Goal: Transaction & Acquisition: Purchase product/service

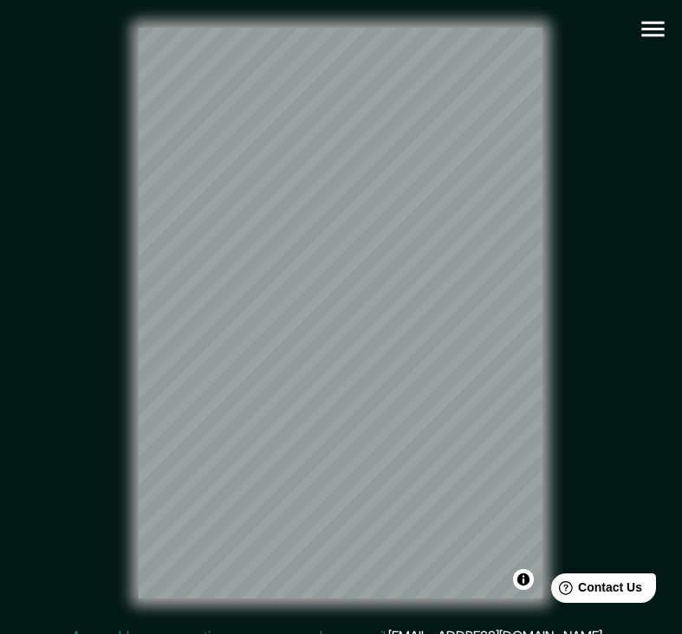
click at [652, 25] on icon "button" at bounding box center [653, 29] width 30 height 30
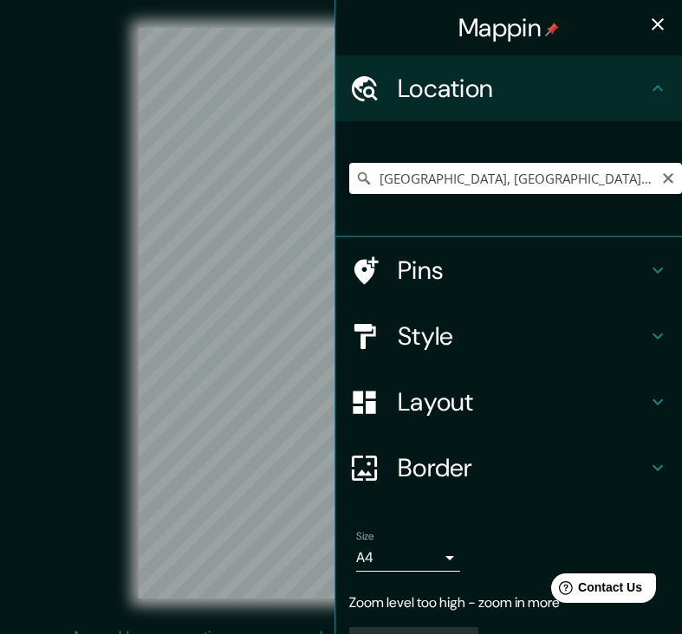
click at [496, 183] on input "Madrid, Madrid, Spanyolország" at bounding box center [515, 178] width 333 height 31
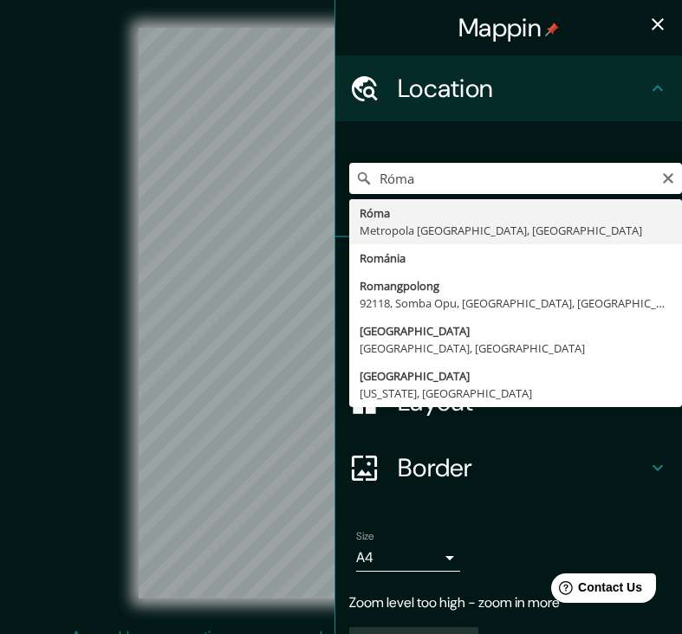
drag, startPoint x: 496, startPoint y: 183, endPoint x: 510, endPoint y: 227, distance: 46.3
type input "[GEOGRAPHIC_DATA], Metropola [GEOGRAPHIC_DATA], [GEOGRAPHIC_DATA]"
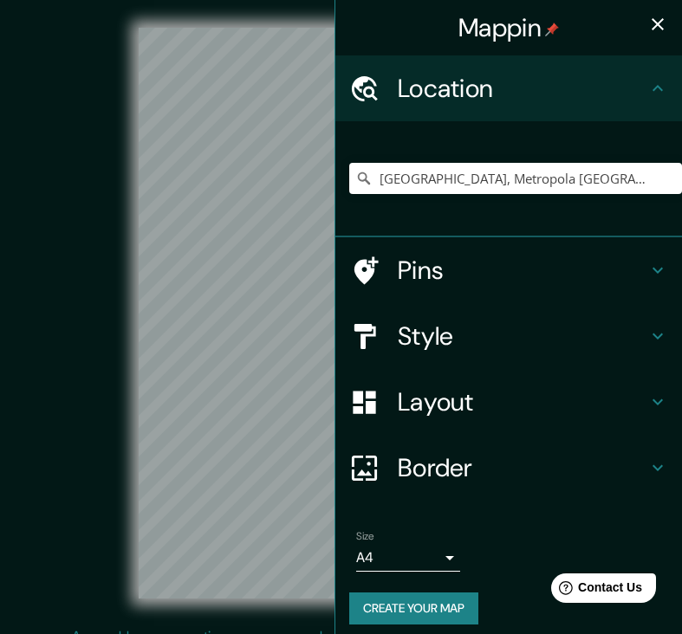
click at [657, 29] on icon "button" at bounding box center [657, 24] width 21 height 21
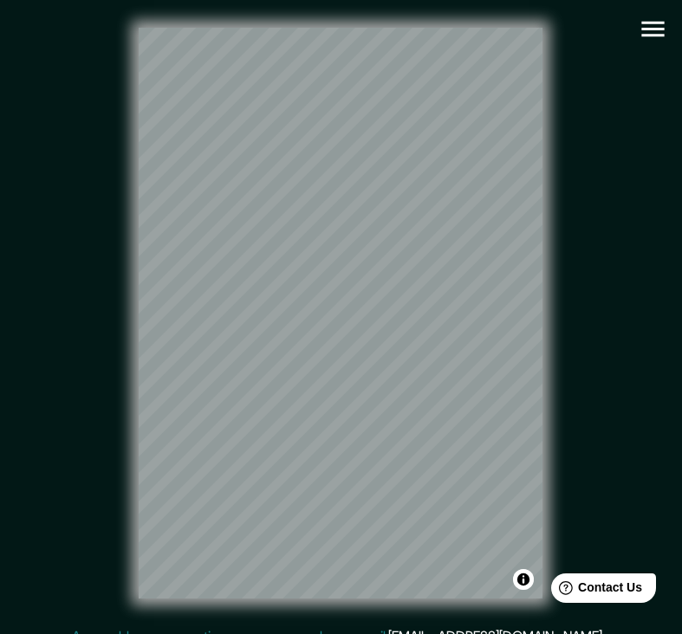
click at [650, 36] on icon "button" at bounding box center [652, 30] width 23 height 16
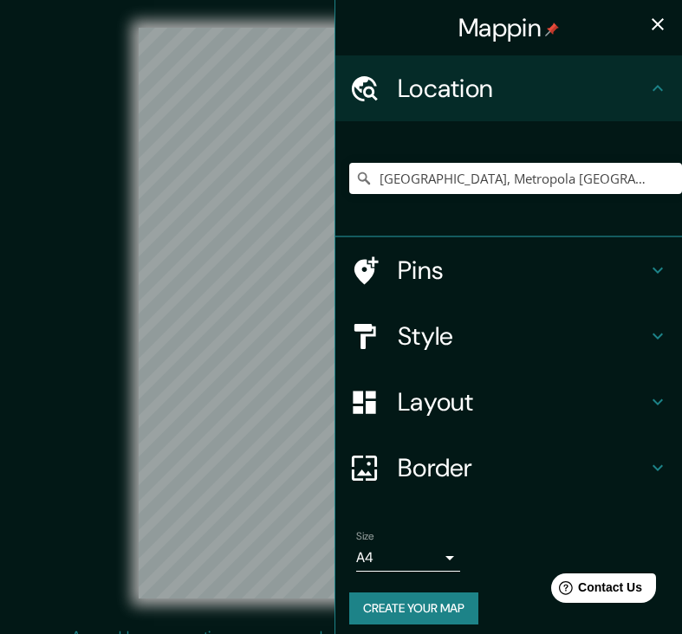
click at [658, 27] on icon "button" at bounding box center [657, 24] width 21 height 21
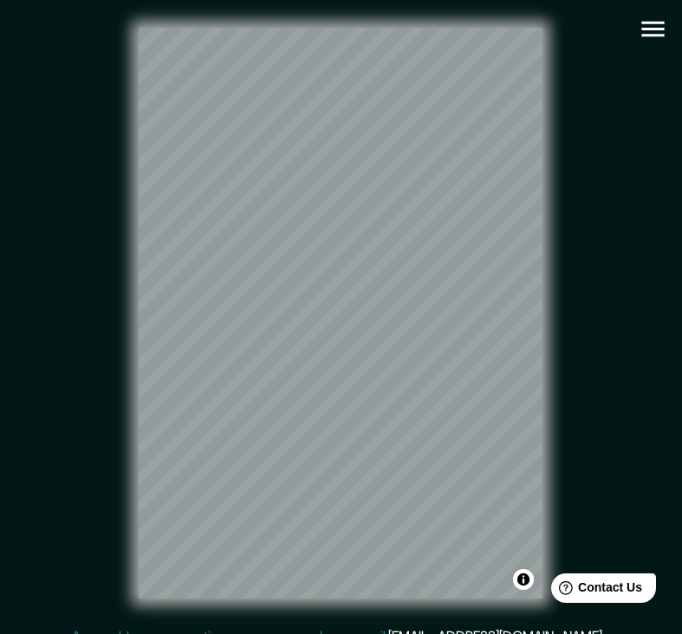
click at [647, 22] on icon "button" at bounding box center [652, 30] width 23 height 16
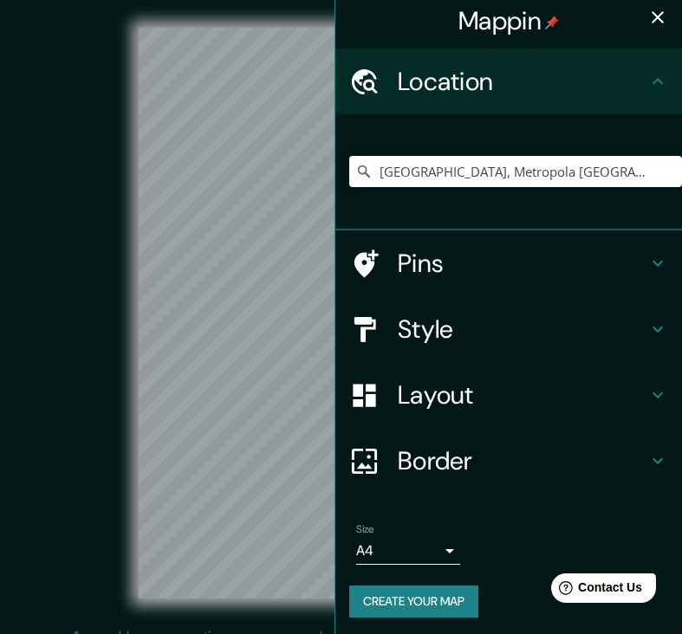
scroll to position [6, 0]
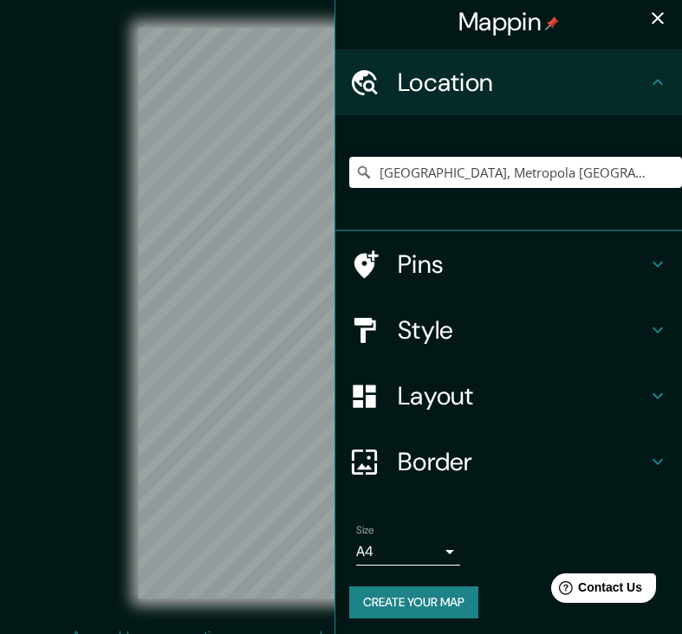
click at [426, 603] on button "Create your map" at bounding box center [413, 603] width 129 height 32
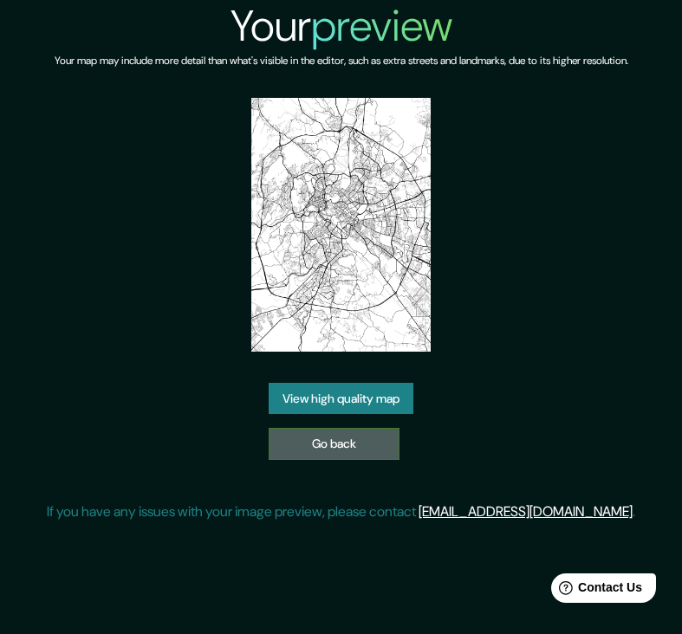
click at [319, 449] on link "Go back" at bounding box center [334, 444] width 131 height 32
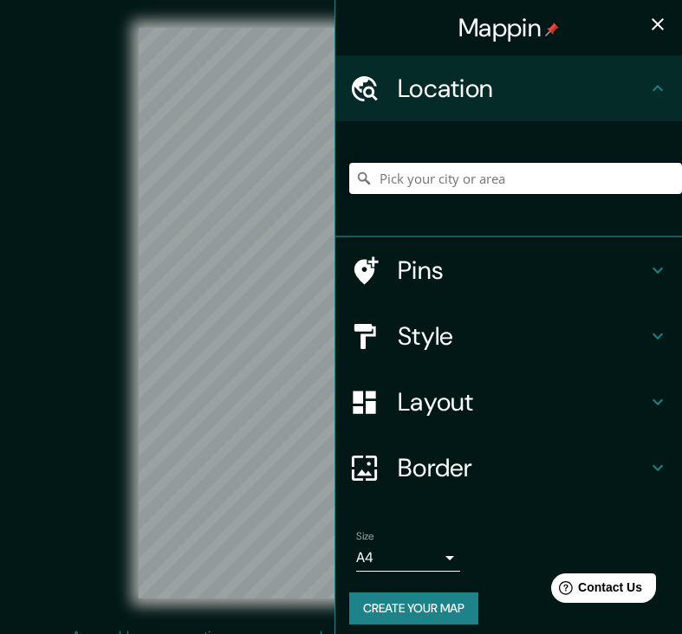
click at [461, 184] on input "Pick your city or area" at bounding box center [515, 178] width 333 height 31
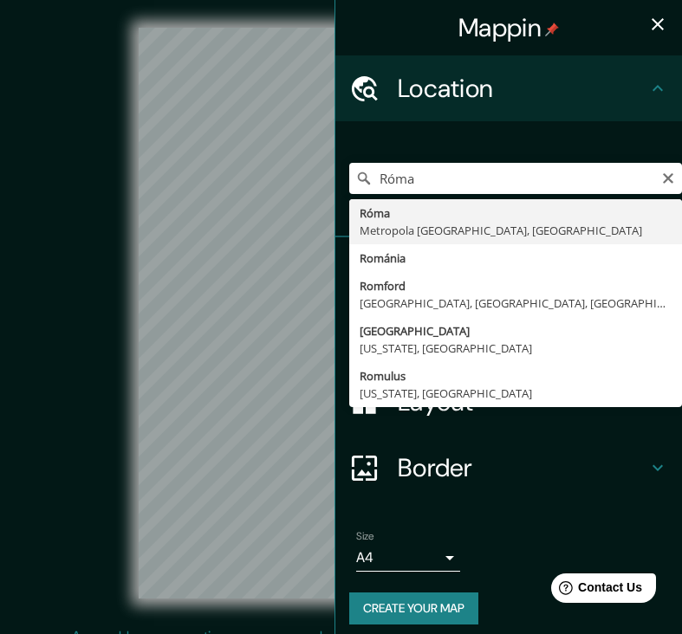
type input "[GEOGRAPHIC_DATA], Metropola [GEOGRAPHIC_DATA], [GEOGRAPHIC_DATA]"
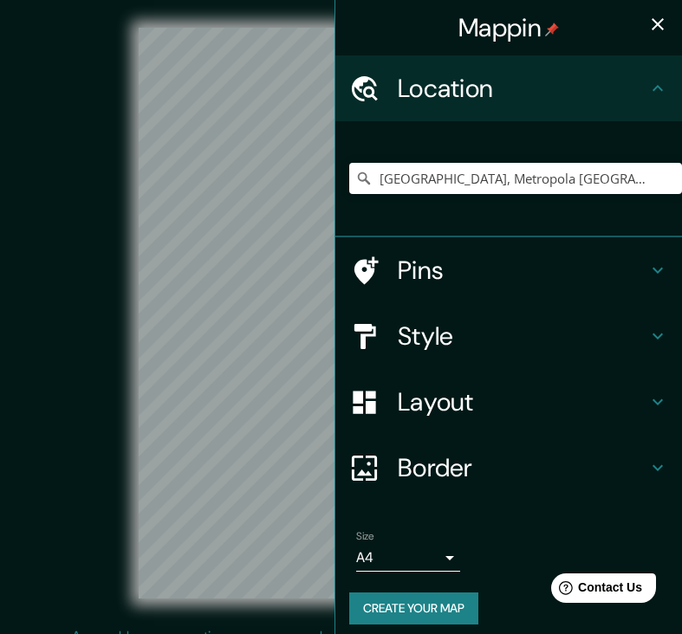
click at [657, 26] on icon "button" at bounding box center [658, 24] width 12 height 12
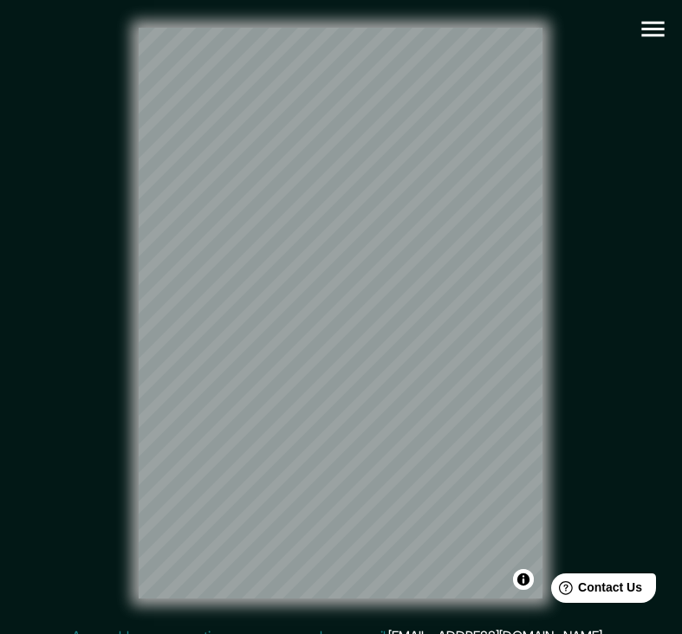
click at [650, 29] on icon "button" at bounding box center [652, 30] width 23 height 16
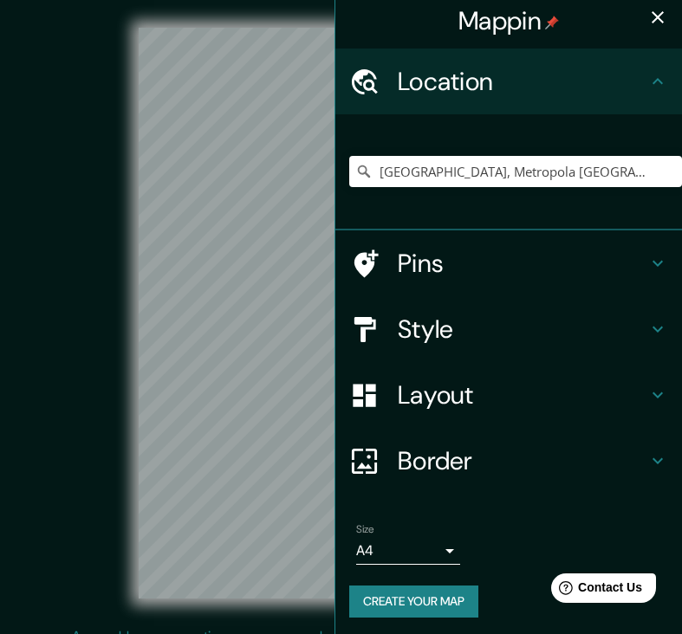
scroll to position [6, 0]
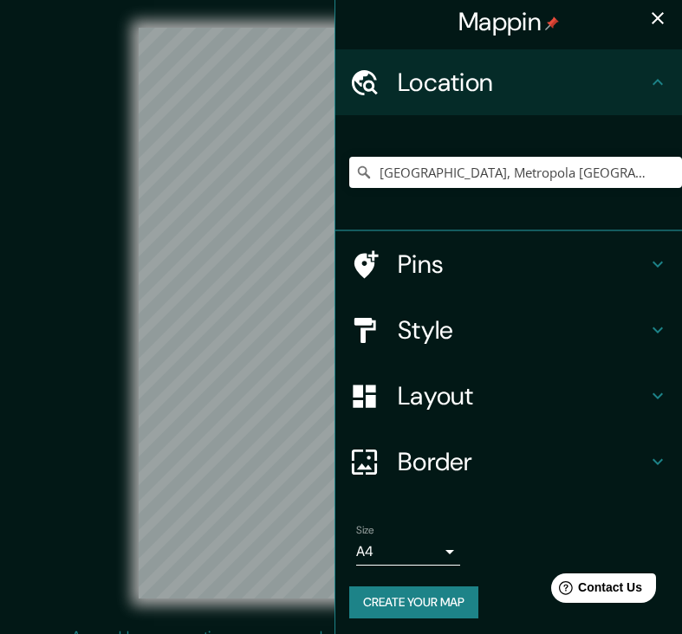
click at [485, 339] on h4 "Style" at bounding box center [523, 330] width 250 height 31
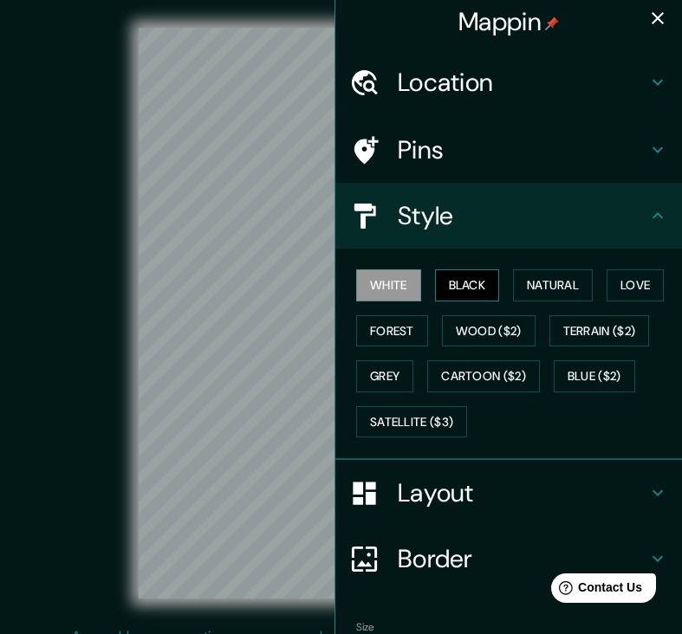
click at [479, 274] on button "Black" at bounding box center [467, 286] width 65 height 32
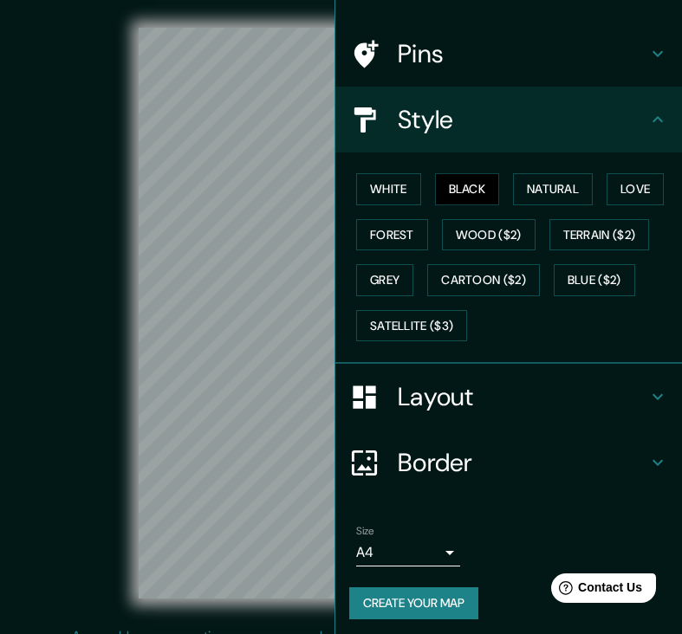
scroll to position [101, 0]
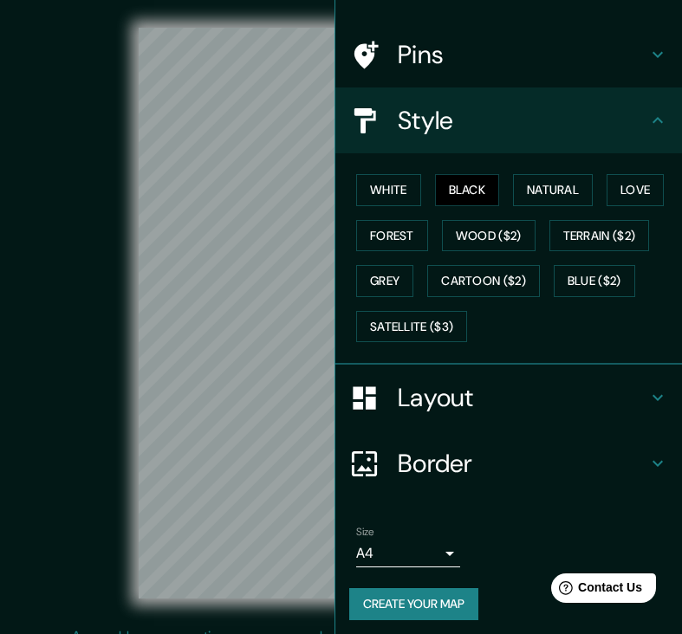
click at [400, 601] on button "Create your map" at bounding box center [413, 604] width 129 height 32
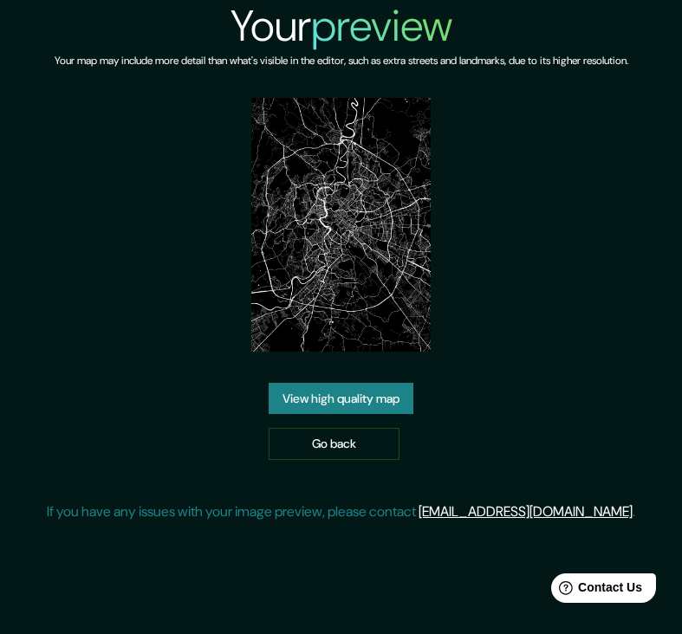
click at [352, 392] on link "View high quality map" at bounding box center [341, 399] width 145 height 32
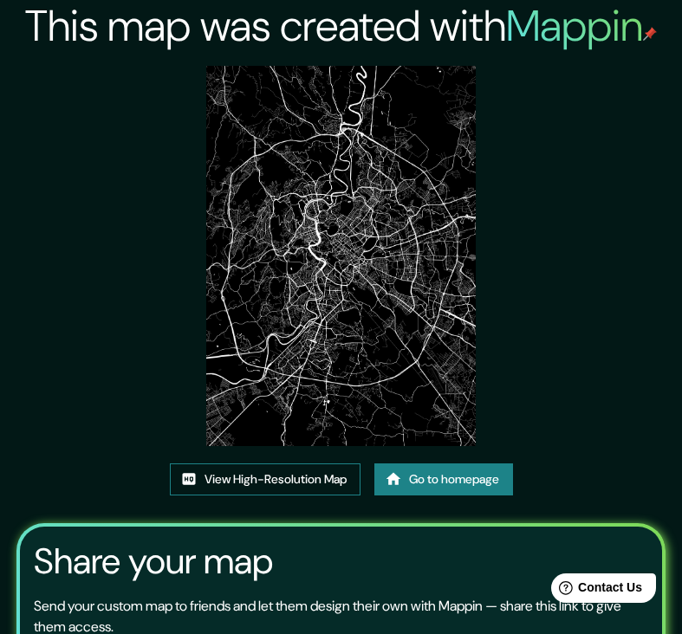
click at [268, 480] on link "View High-Resolution Map" at bounding box center [265, 480] width 191 height 32
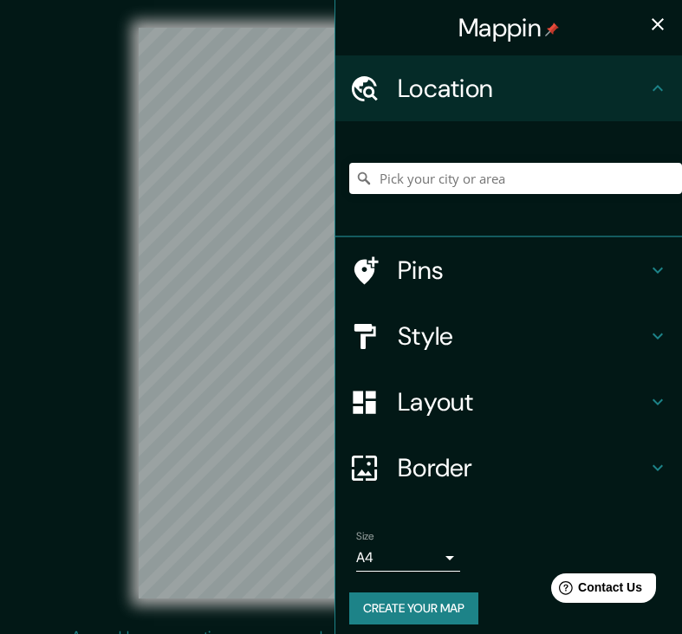
click at [656, 26] on icon "button" at bounding box center [658, 24] width 12 height 12
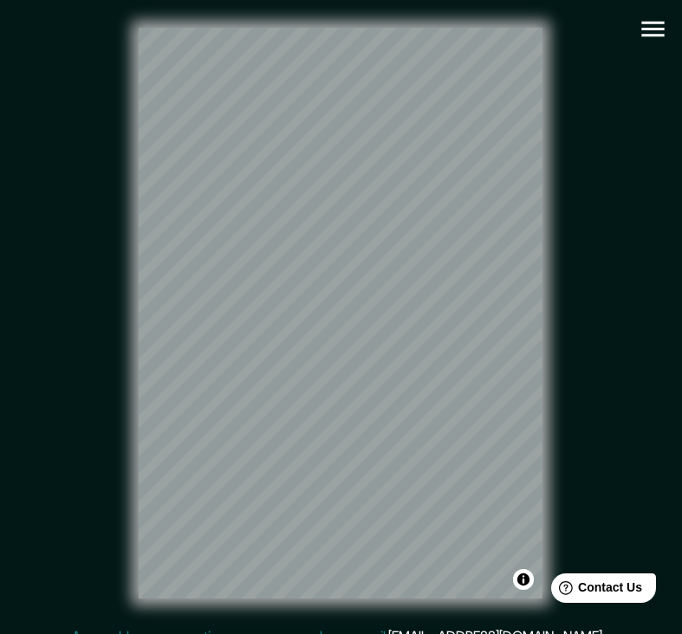
click at [656, 34] on icon "button" at bounding box center [653, 29] width 30 height 30
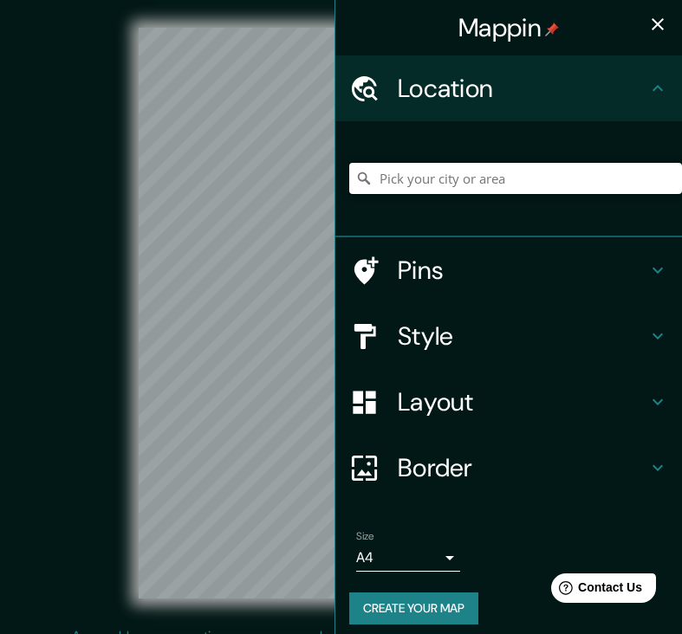
click at [401, 171] on input "Pick your city or area" at bounding box center [515, 178] width 333 height 31
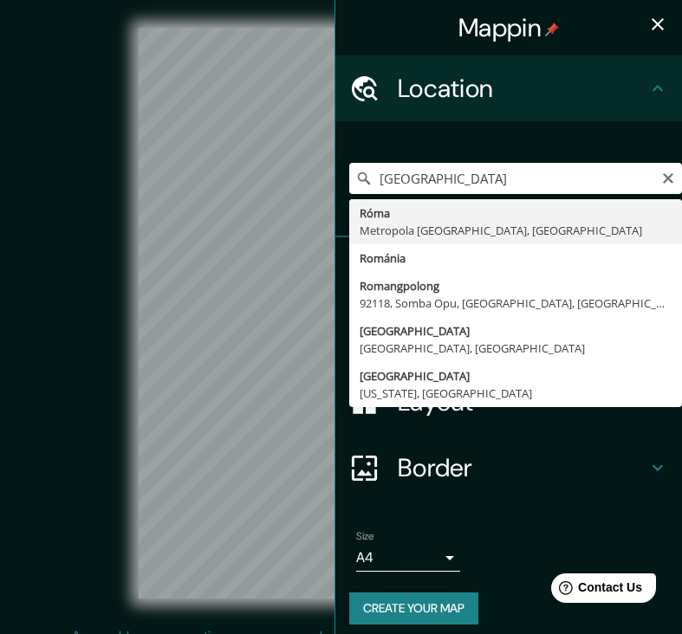
type input "[GEOGRAPHIC_DATA], Metropola [GEOGRAPHIC_DATA], [GEOGRAPHIC_DATA]"
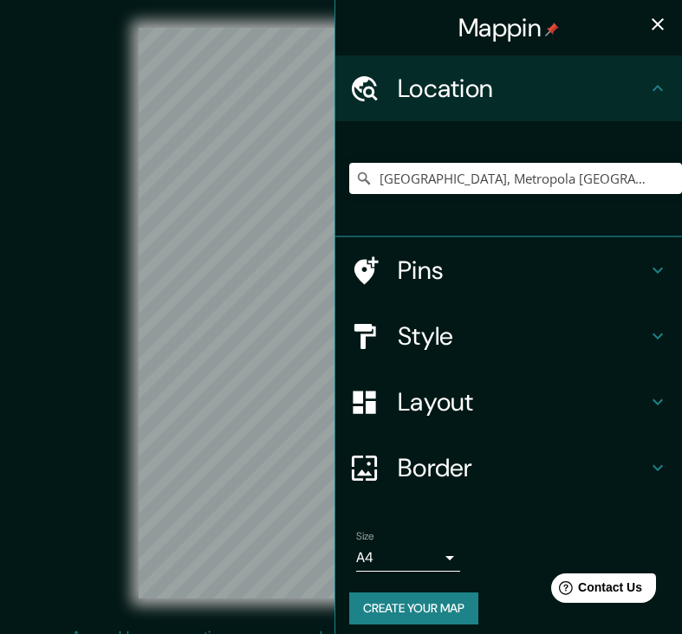
click at [662, 29] on icon "button" at bounding box center [658, 24] width 12 height 12
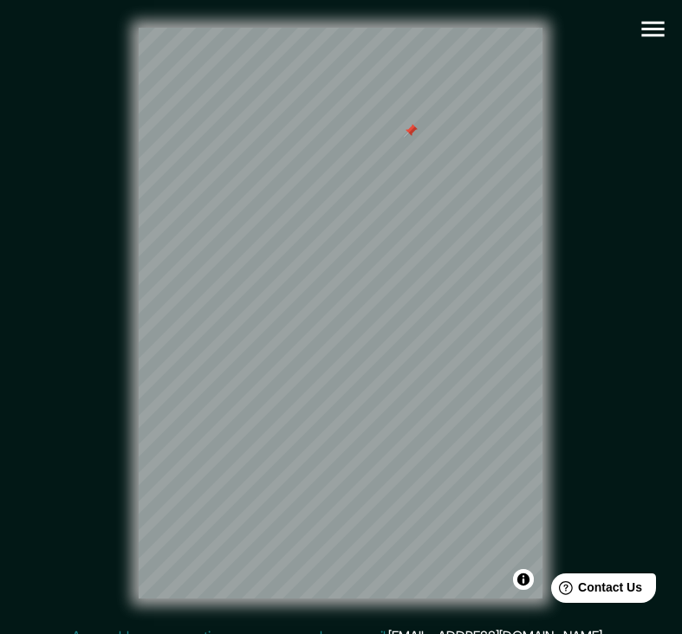
click at [413, 135] on div at bounding box center [411, 131] width 14 height 14
click at [411, 165] on div at bounding box center [408, 163] width 14 height 14
click at [400, 183] on div at bounding box center [400, 178] width 14 height 14
click at [640, 16] on icon "button" at bounding box center [653, 29] width 30 height 30
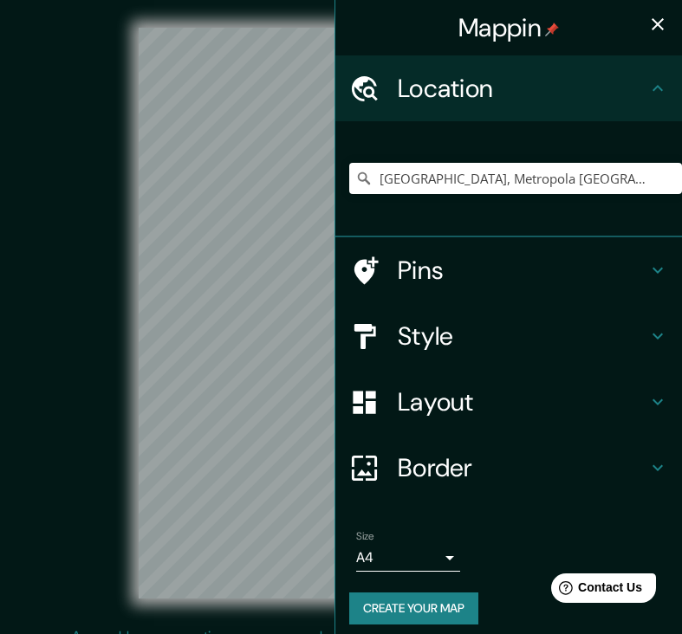
click at [658, 20] on icon "button" at bounding box center [657, 24] width 21 height 21
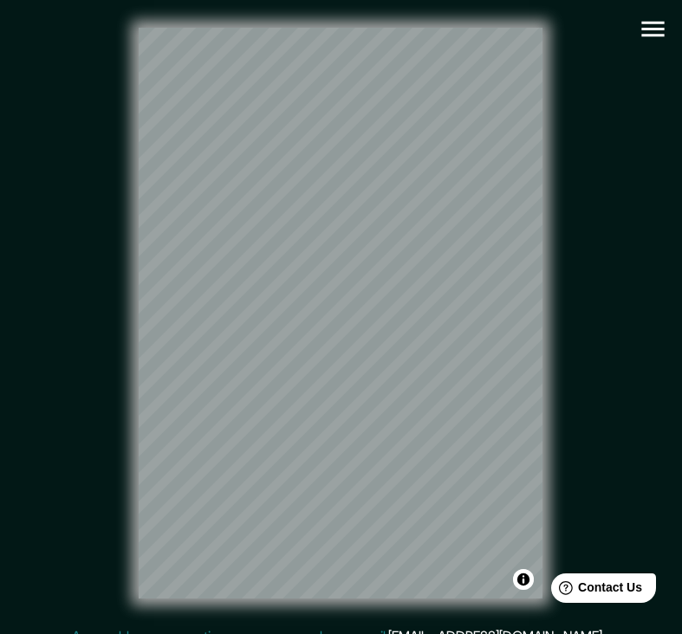
click at [648, 24] on icon "button" at bounding box center [653, 29] width 30 height 30
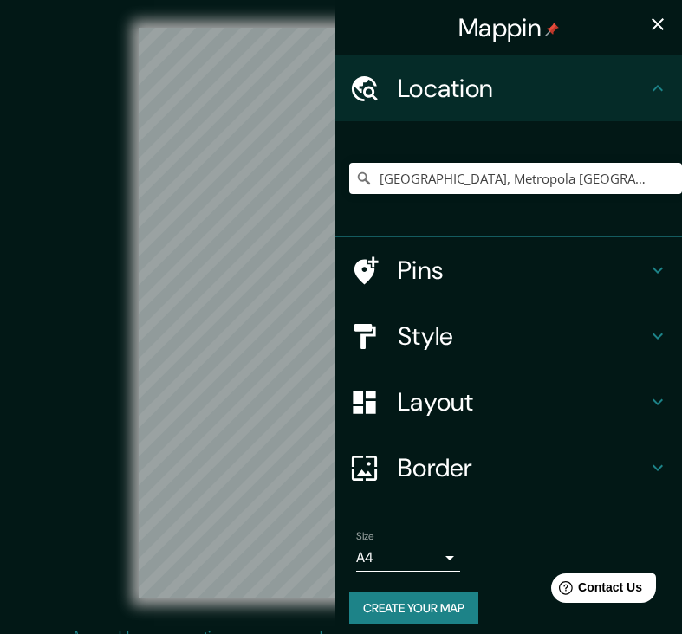
click at [432, 608] on button "Create your map" at bounding box center [413, 609] width 129 height 32
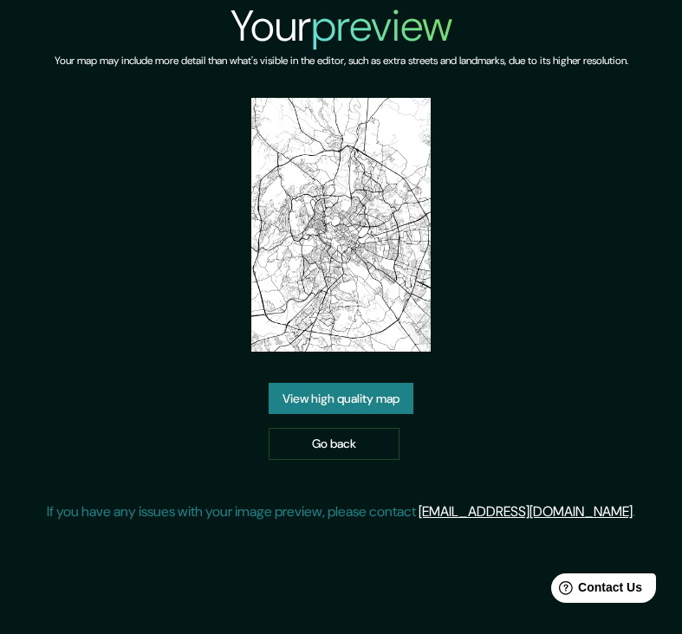
click at [359, 406] on link "View high quality map" at bounding box center [341, 399] width 145 height 32
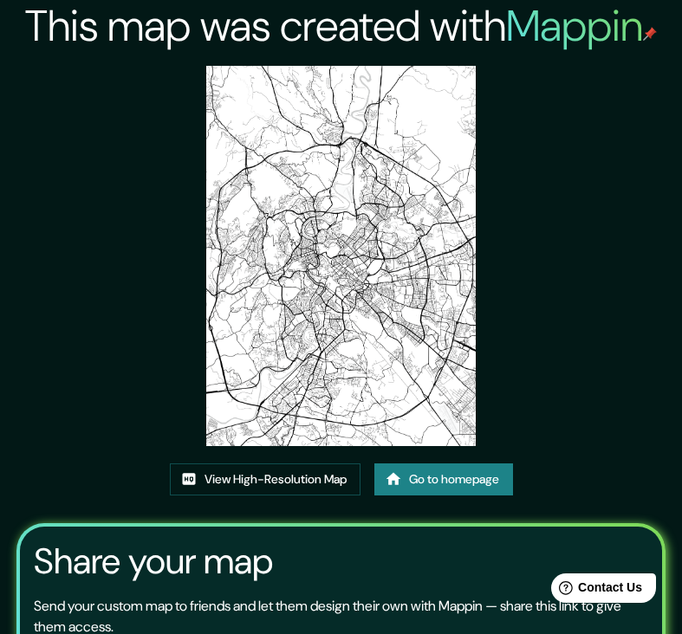
click at [400, 483] on icon at bounding box center [393, 479] width 15 height 12
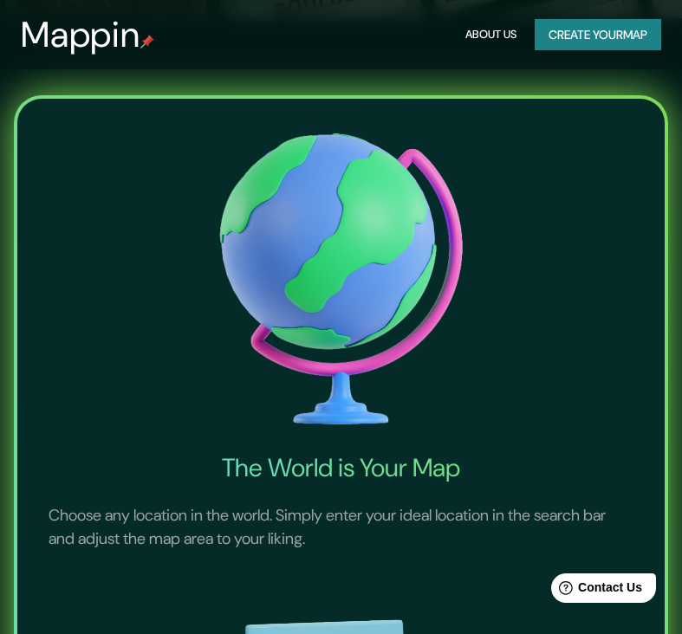
scroll to position [134, 0]
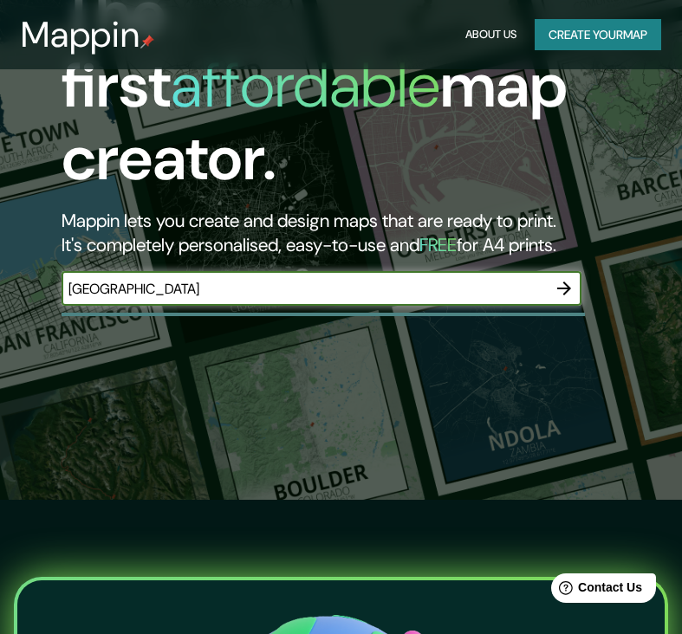
type input "[GEOGRAPHIC_DATA]"
click at [569, 282] on icon "button" at bounding box center [564, 289] width 14 height 14
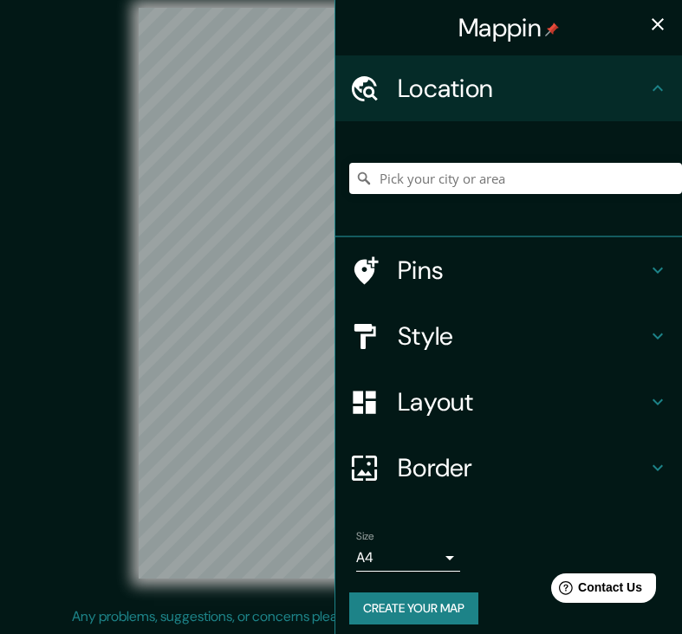
scroll to position [20, 0]
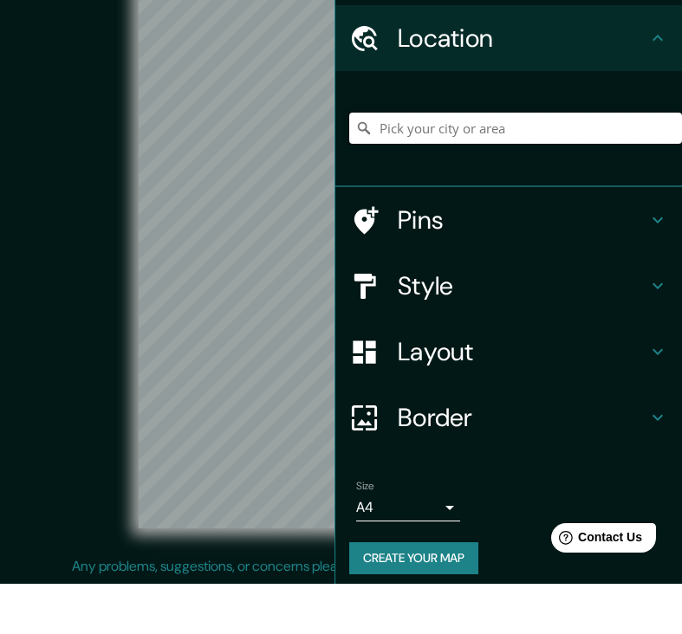
click at [528, 163] on input "Pick your city or area" at bounding box center [515, 178] width 333 height 31
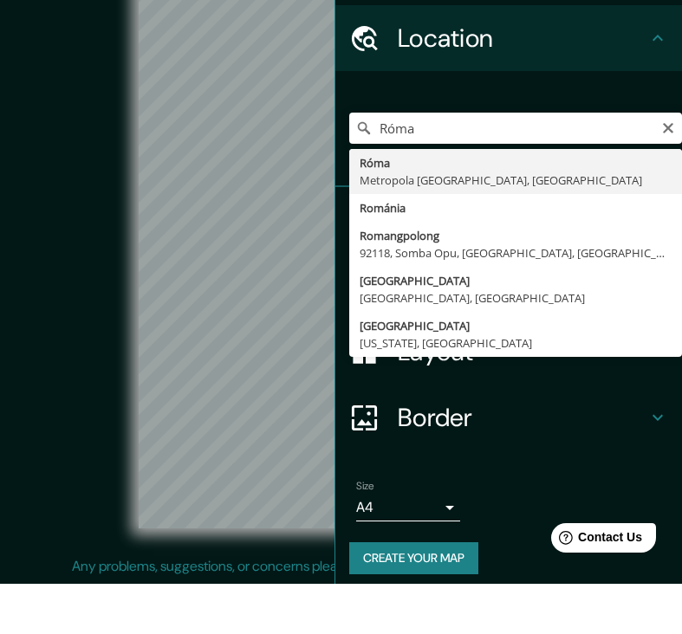
type input "Róma, Metropola Roma, Olaszország"
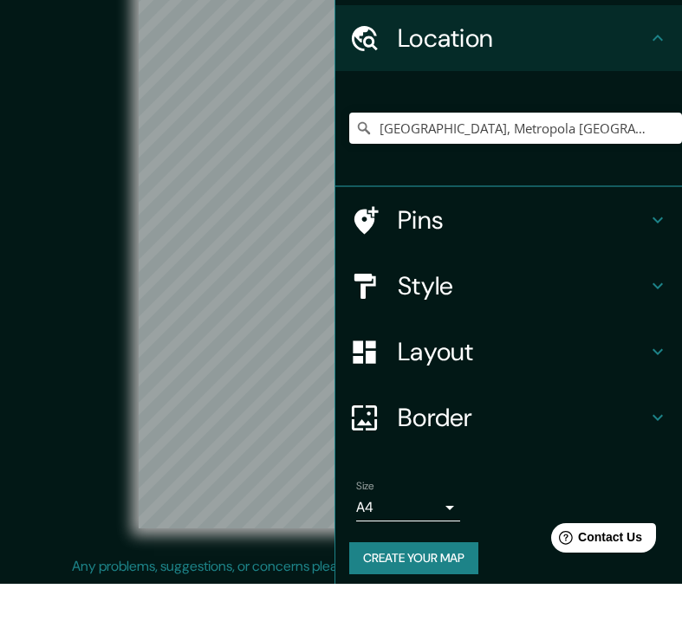
click at [665, 78] on icon at bounding box center [657, 88] width 21 height 21
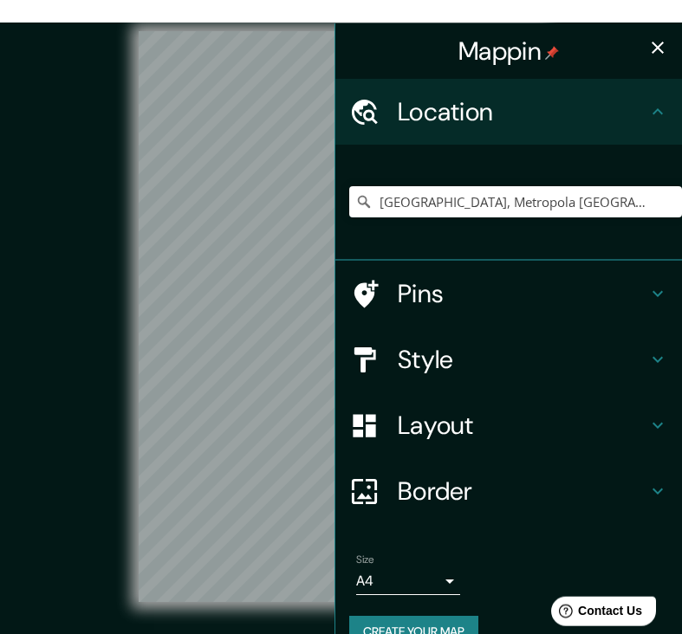
scroll to position [0, 0]
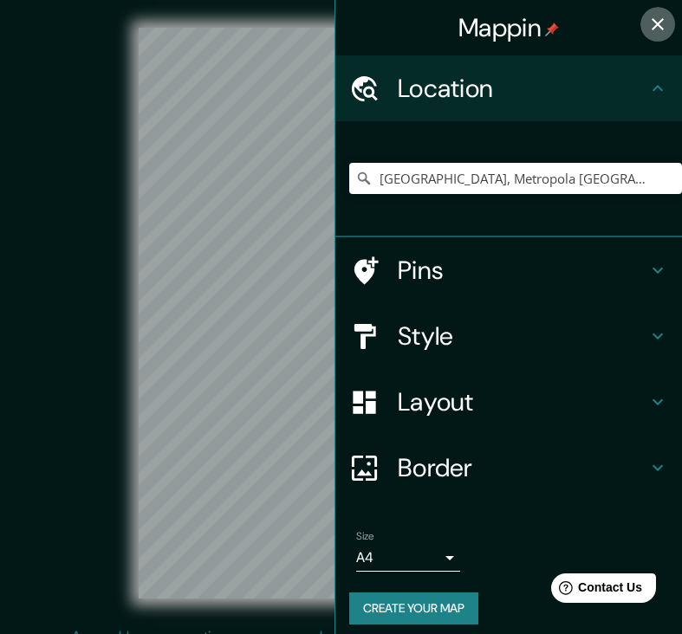
click at [657, 23] on icon "button" at bounding box center [658, 24] width 12 height 12
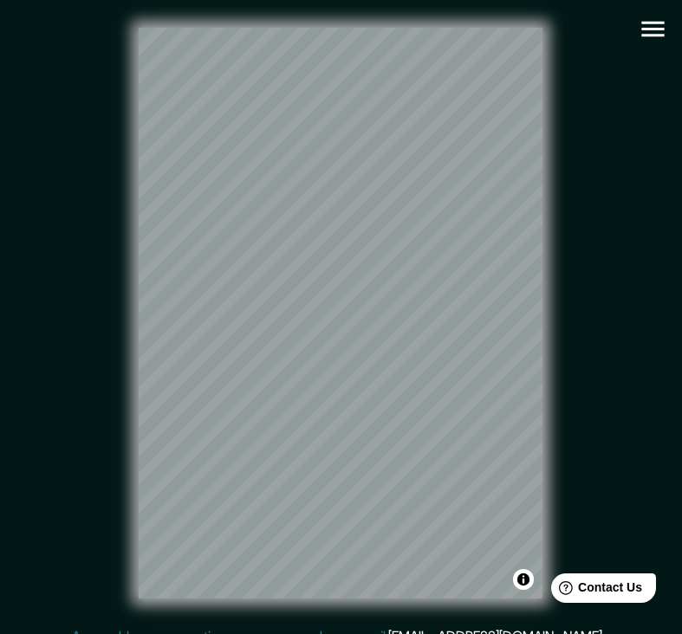
click at [652, 36] on icon "button" at bounding box center [652, 30] width 23 height 16
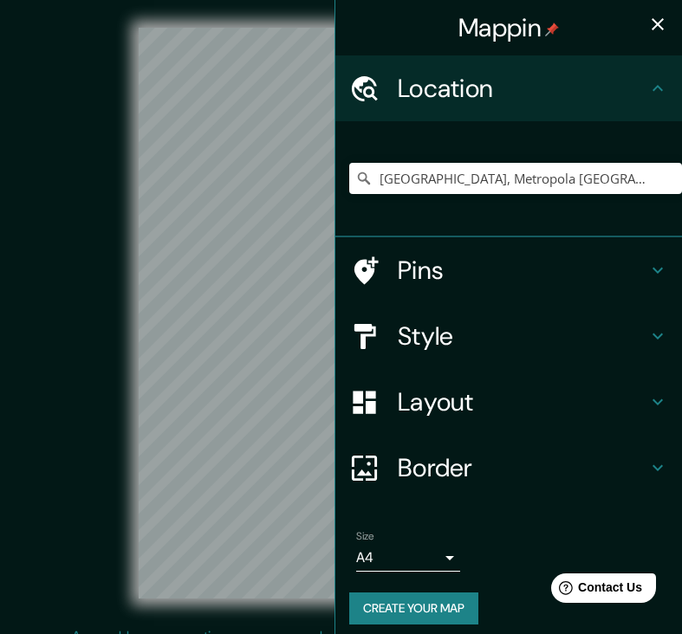
click at [517, 332] on h4 "Style" at bounding box center [523, 336] width 250 height 31
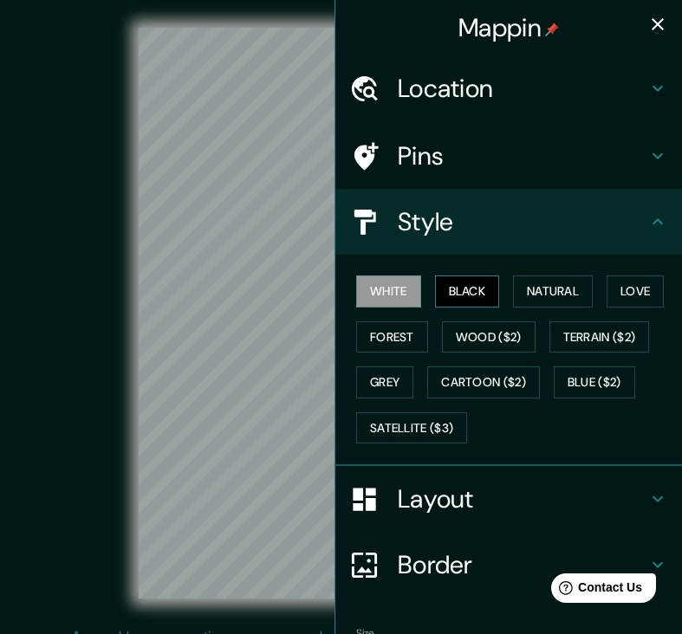
click at [491, 287] on button "Black" at bounding box center [467, 292] width 65 height 32
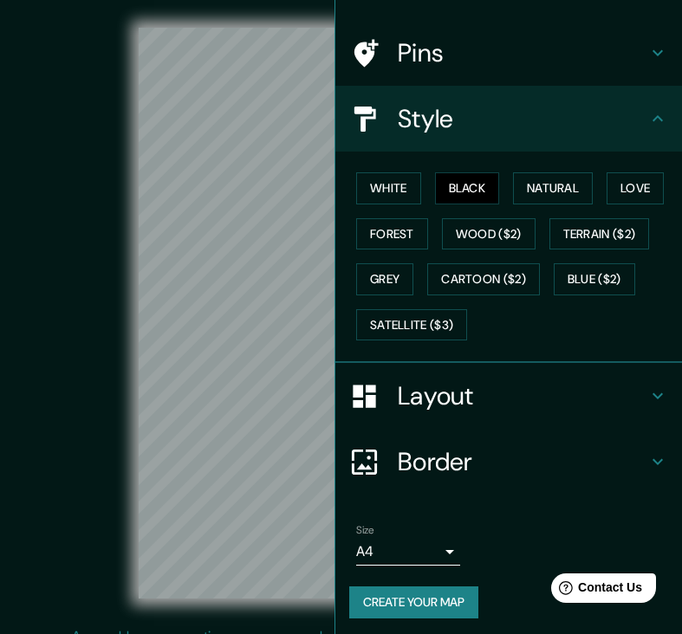
scroll to position [101, 0]
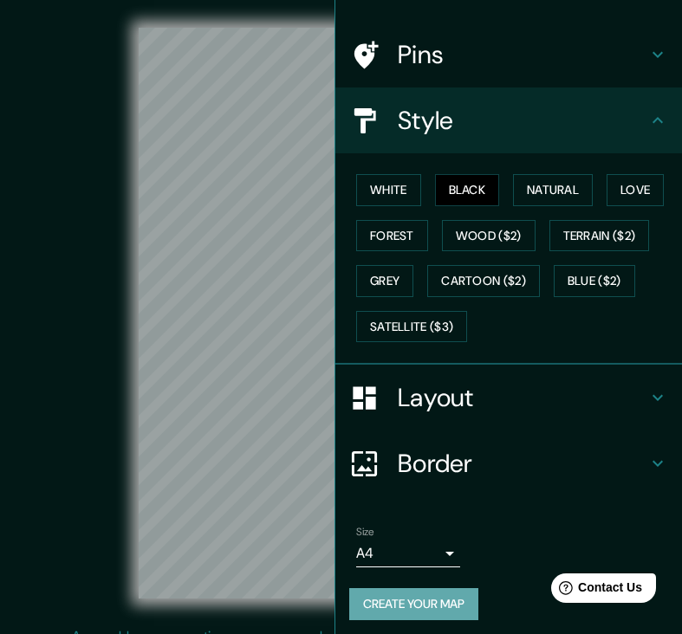
click at [429, 601] on button "Create your map" at bounding box center [413, 604] width 129 height 32
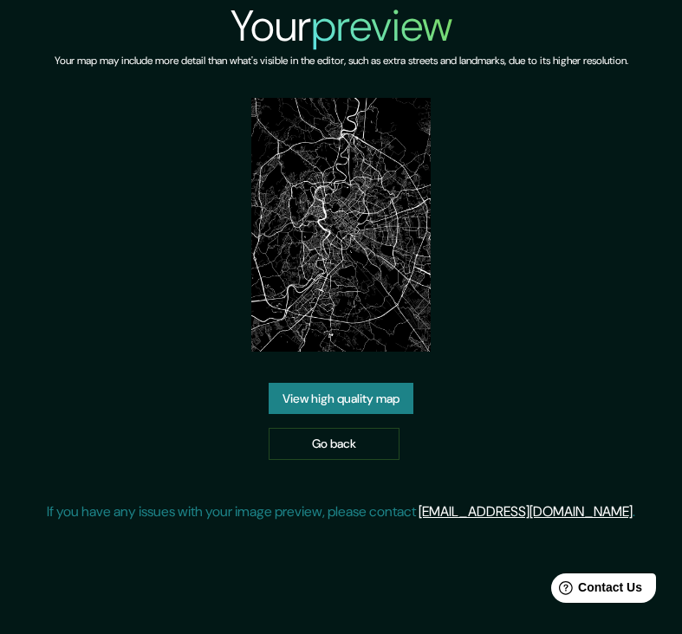
click at [343, 399] on link "View high quality map" at bounding box center [341, 399] width 145 height 32
